Goal: Transaction & Acquisition: Purchase product/service

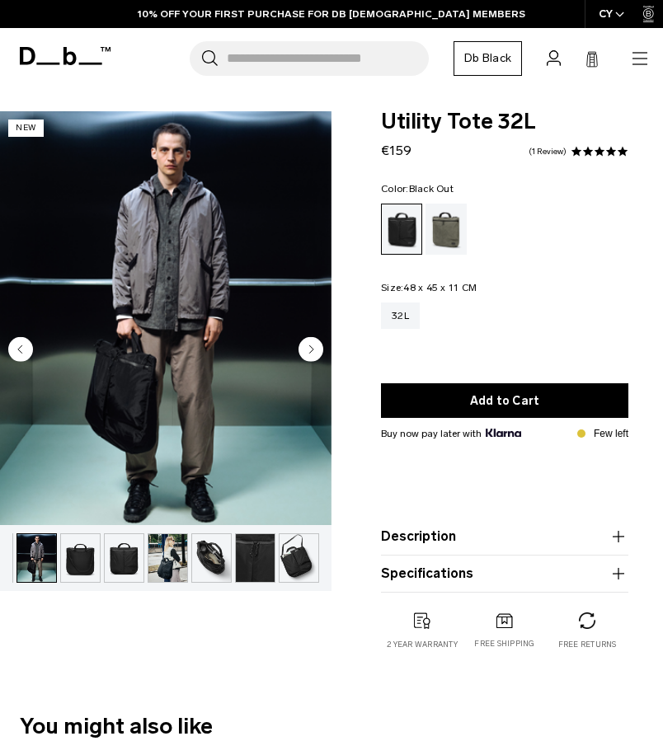
click at [304, 359] on circle "Next slide" at bounding box center [310, 349] width 25 height 25
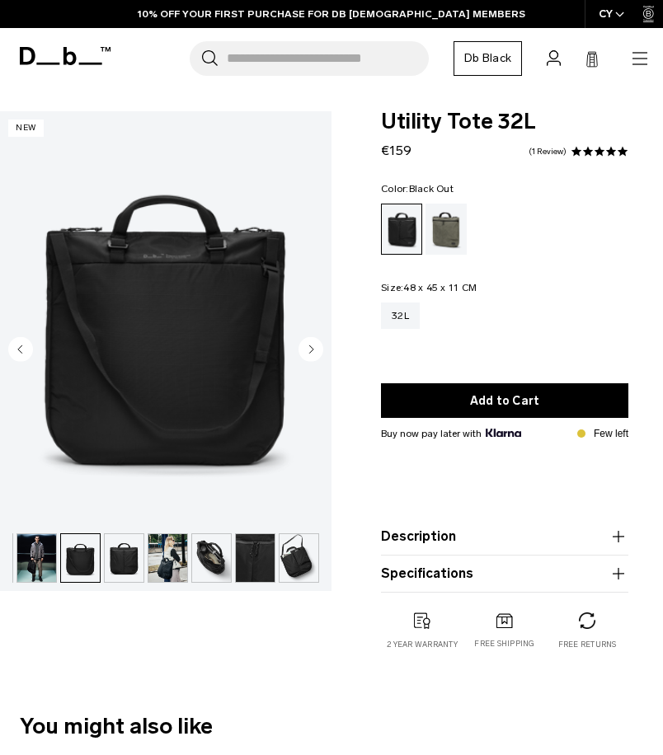
click at [322, 360] on icon "Next slide" at bounding box center [310, 349] width 25 height 25
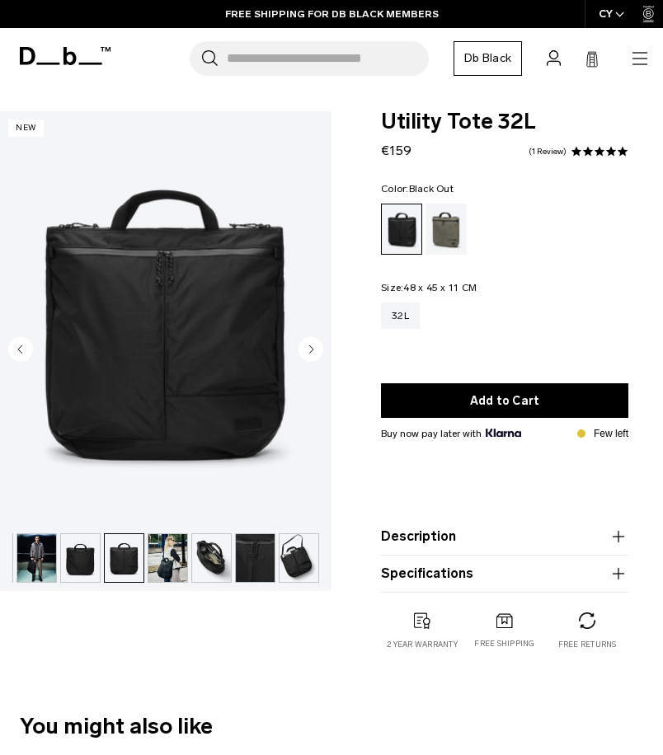
click at [308, 352] on circle "Next slide" at bounding box center [310, 349] width 25 height 25
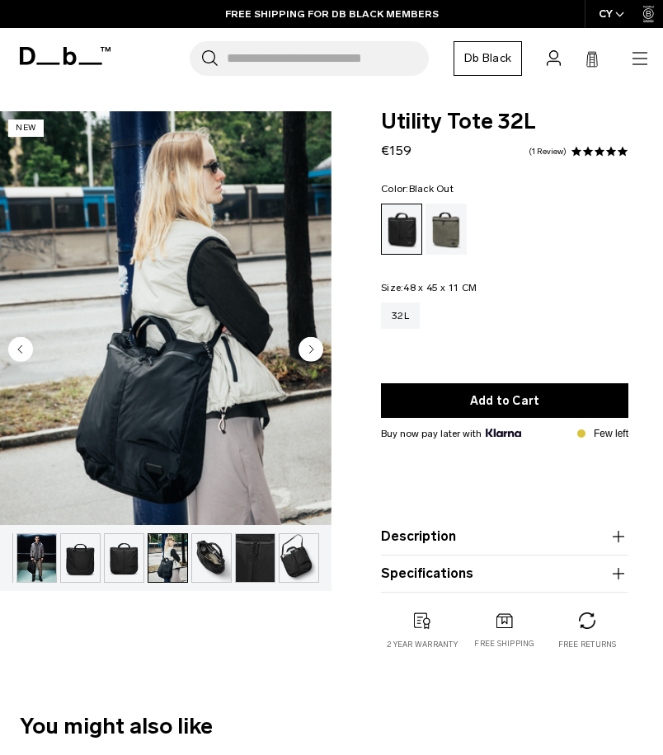
click at [316, 356] on circle "Next slide" at bounding box center [310, 349] width 25 height 25
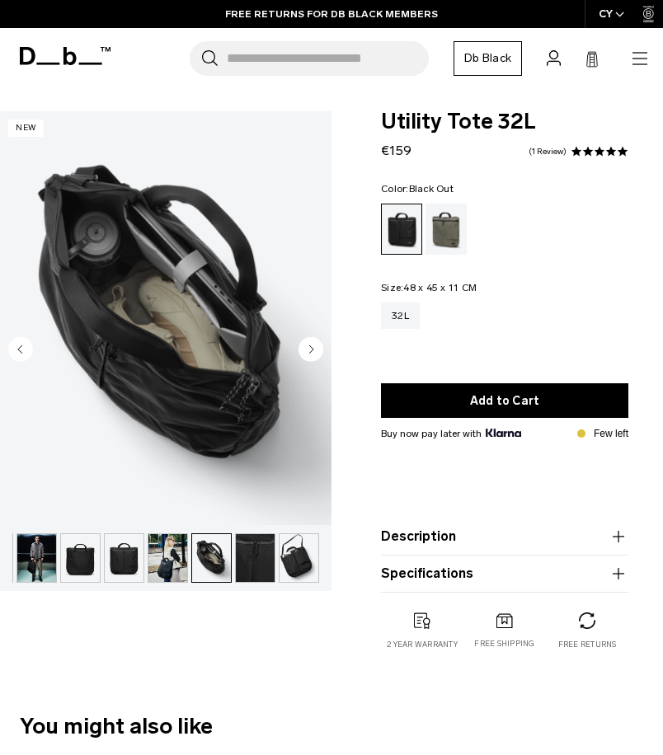
click at [309, 358] on circle "Next slide" at bounding box center [310, 349] width 25 height 25
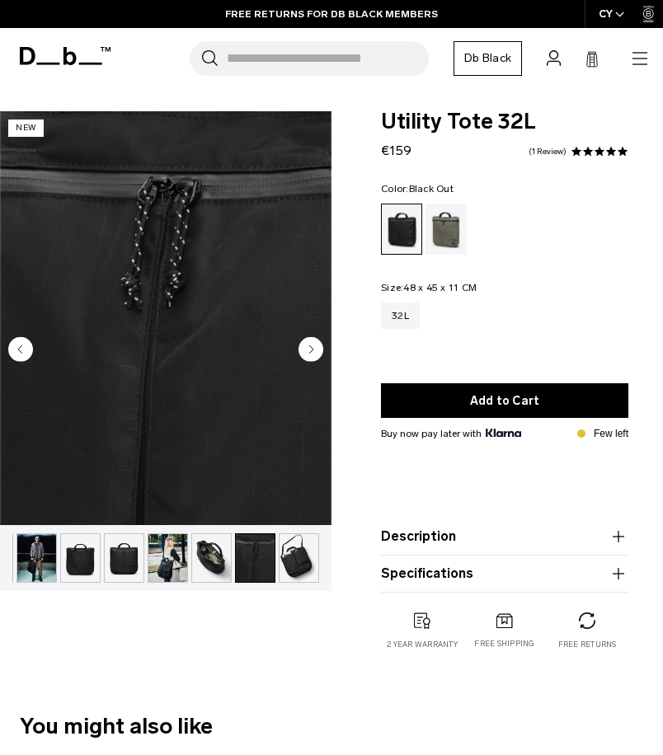
click at [309, 357] on circle "Next slide" at bounding box center [310, 349] width 25 height 25
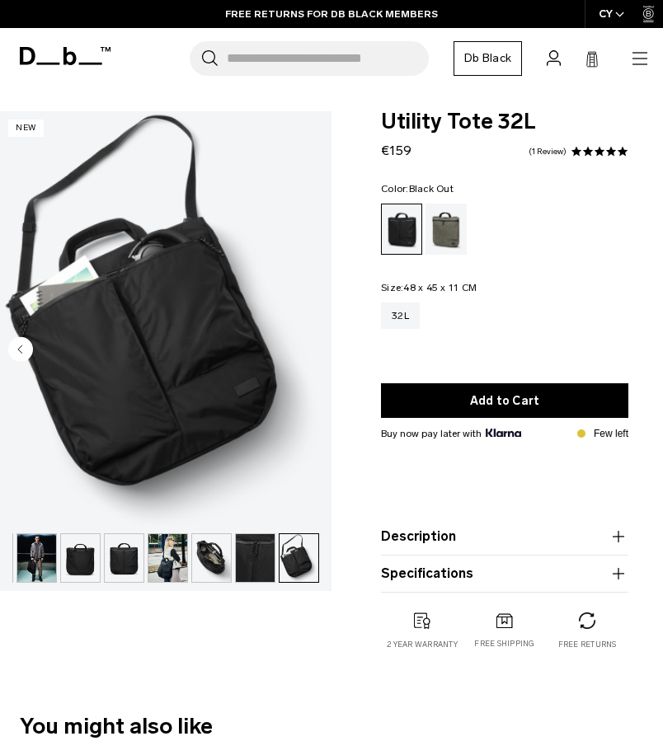
click at [313, 358] on img "8 / 8" at bounding box center [165, 318] width 331 height 414
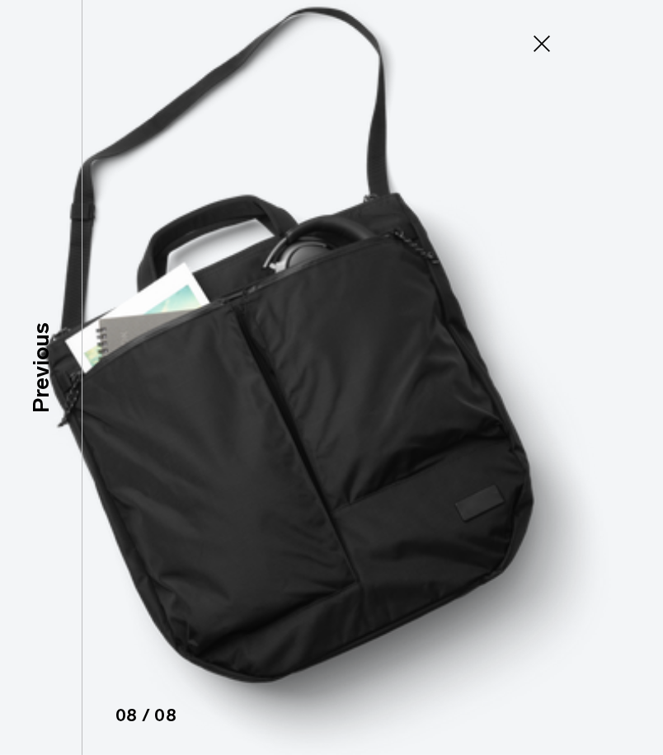
click at [477, 392] on img at bounding box center [331, 377] width 663 height 755
click at [531, 31] on icon at bounding box center [541, 44] width 26 height 26
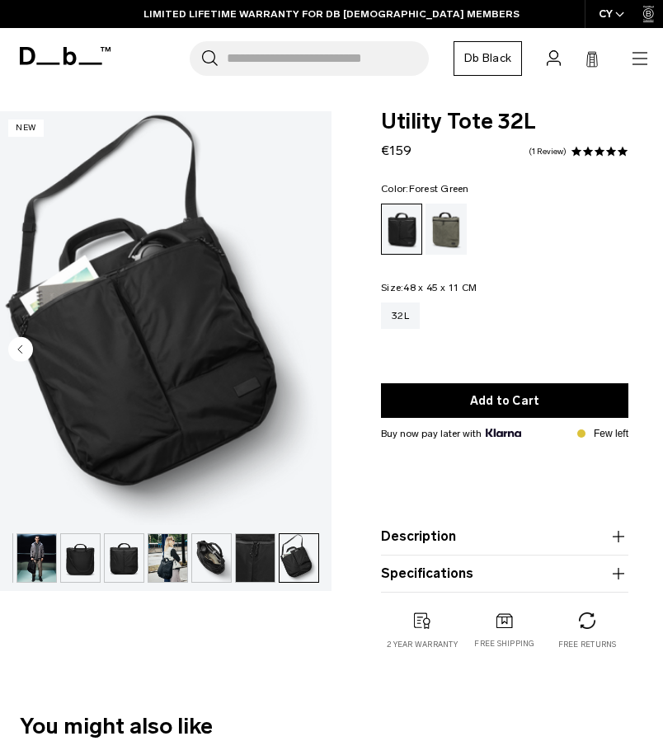
click at [456, 231] on div "Forest Green" at bounding box center [446, 229] width 42 height 51
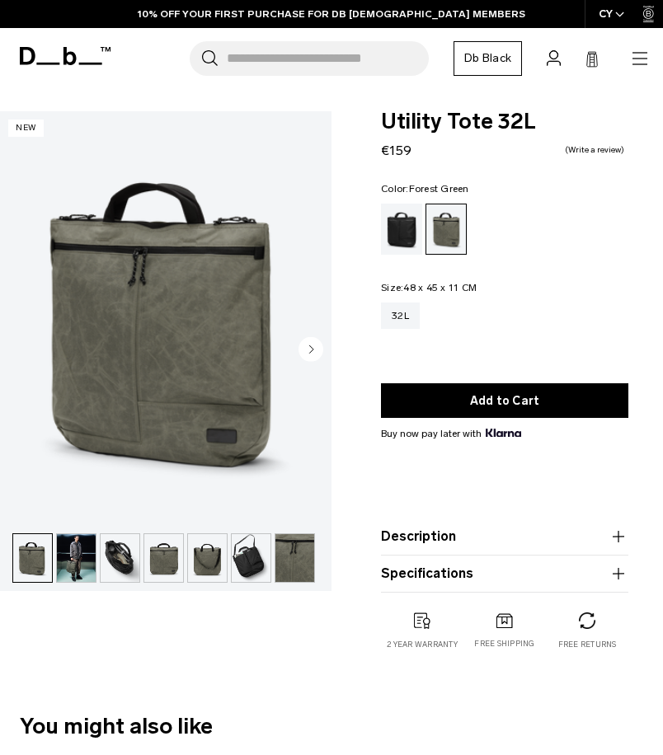
click at [219, 569] on img "button" at bounding box center [207, 558] width 39 height 48
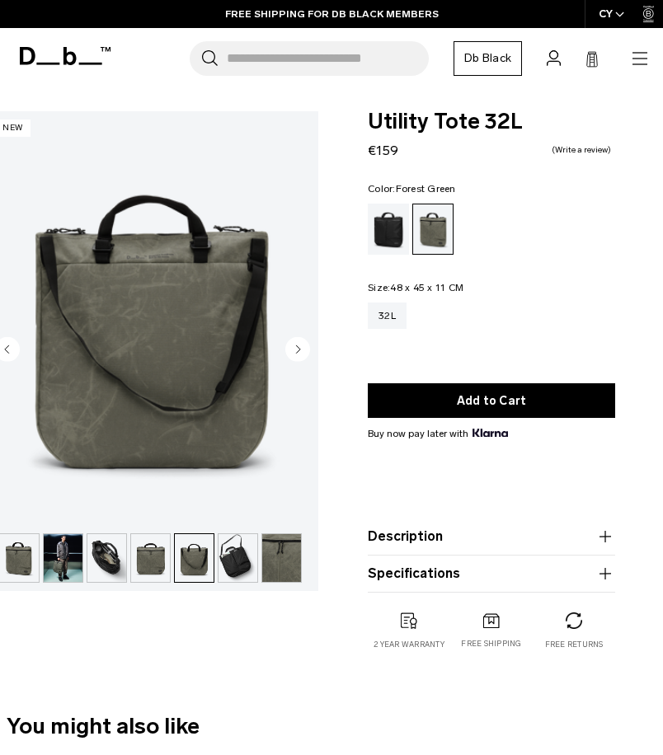
scroll to position [0, 15]
